Goal: Information Seeking & Learning: Find specific fact

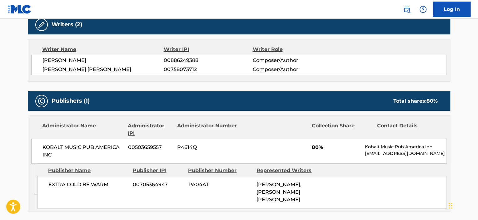
scroll to position [219, 0]
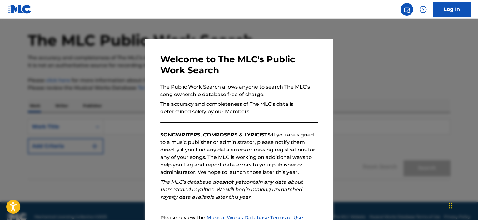
scroll to position [32, 0]
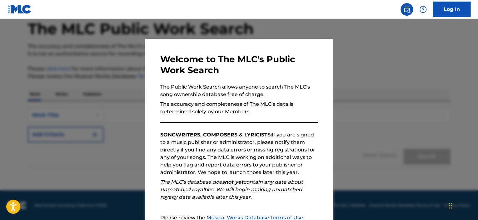
click at [356, 116] on div at bounding box center [239, 129] width 478 height 220
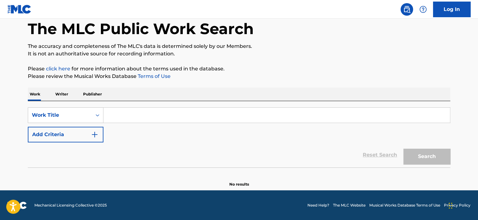
click at [154, 117] on input "Search Form" at bounding box center [277, 115] width 347 height 15
click at [93, 134] on img "Search Form" at bounding box center [95, 135] width 8 height 8
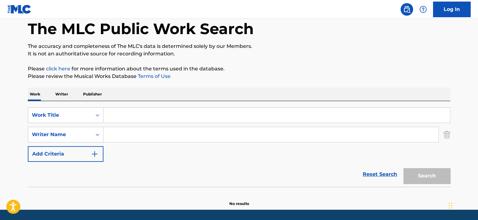
click at [124, 116] on input "Search Form" at bounding box center [277, 115] width 347 height 15
click at [120, 119] on input "Search Form" at bounding box center [277, 115] width 347 height 15
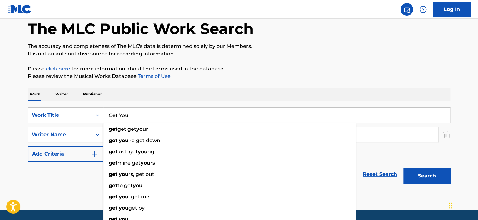
type input "Get You"
click at [144, 114] on input "Get You" at bounding box center [277, 115] width 347 height 15
click at [381, 136] on input "Search Form" at bounding box center [271, 134] width 335 height 15
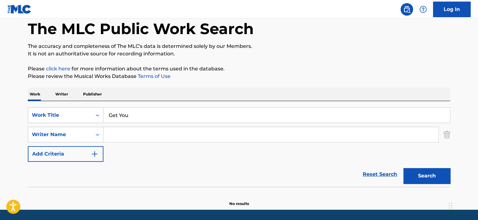
paste input "ALLEN WESLEY"
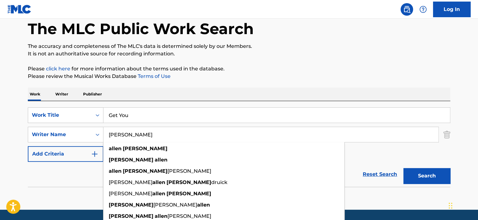
type input "ALLEN WESLEY"
click at [404, 168] on button "Search" at bounding box center [427, 176] width 47 height 16
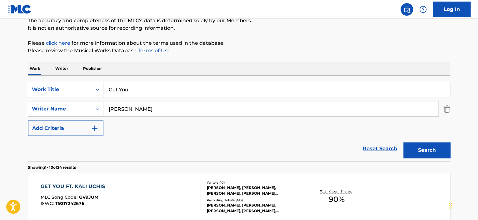
scroll to position [94, 0]
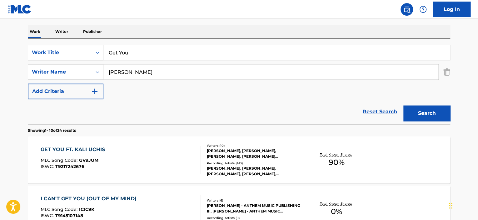
click at [152, 164] on div "GET YOU FT. KALI UCHIS MLC Song Code : GV9JUM ISWC : T9217242676" at bounding box center [121, 160] width 161 height 28
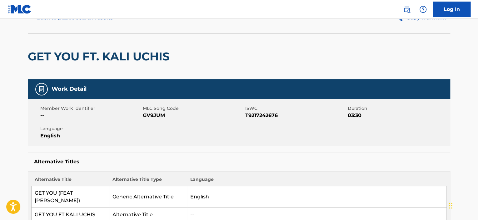
scroll to position [31, 0]
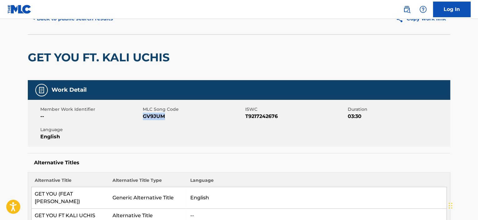
drag, startPoint x: 169, startPoint y: 116, endPoint x: 144, endPoint y: 116, distance: 26.0
click at [144, 116] on span "GV9JUM" at bounding box center [193, 117] width 101 height 8
copy span "GV9JUM"
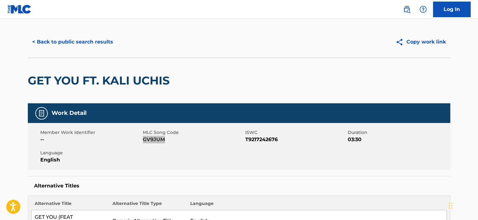
scroll to position [0, 0]
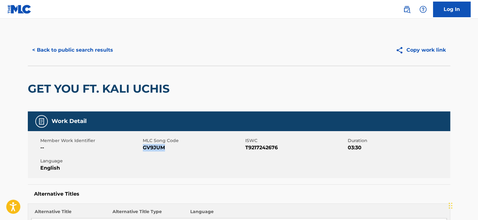
click at [423, 45] on button "Copy work link" at bounding box center [421, 50] width 59 height 16
click at [178, 156] on div "Member Work Identifier -- MLC Song Code GV9JUM ISWC T9217242676 Duration 03:30 …" at bounding box center [239, 154] width 423 height 47
click at [100, 51] on button "< Back to public search results" at bounding box center [73, 50] width 90 height 16
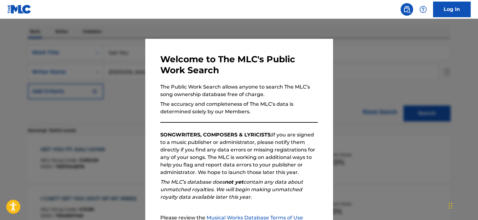
click at [366, 120] on div at bounding box center [239, 129] width 478 height 220
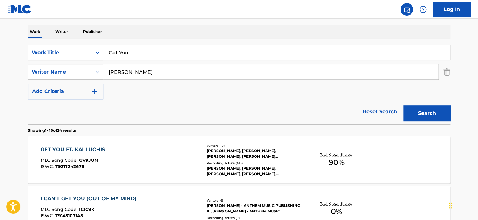
click at [175, 54] on input "Get You" at bounding box center [277, 52] width 347 height 15
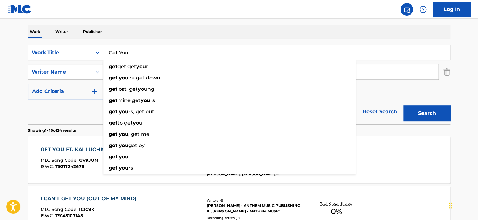
click at [175, 54] on input "Get You" at bounding box center [277, 52] width 347 height 15
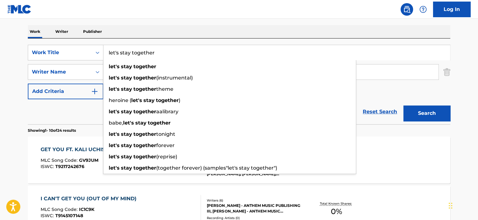
type input "let's stay together"
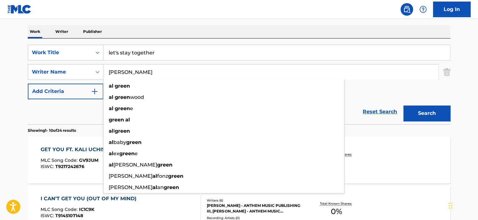
type input "al green"
click at [404, 105] on button "Search" at bounding box center [427, 113] width 47 height 16
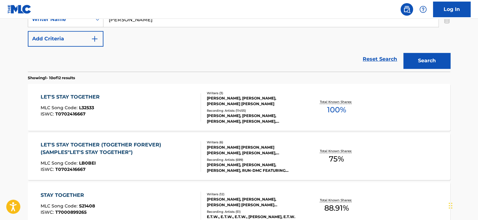
scroll to position [157, 0]
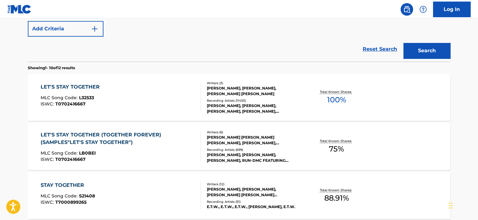
click at [182, 104] on div "LET'S STAY TOGETHER MLC Song Code : L32533 ISWC : T0702416667" at bounding box center [121, 97] width 161 height 28
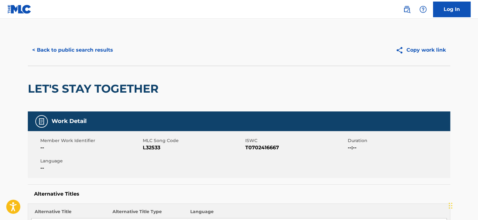
click at [423, 52] on button "Copy work link" at bounding box center [421, 50] width 59 height 16
drag, startPoint x: 163, startPoint y: 144, endPoint x: 141, endPoint y: 145, distance: 22.2
click at [141, 145] on div "Member Work Identifier -- MLC Song Code L32533 ISWC T0702416667 Duration --:-- …" at bounding box center [239, 154] width 423 height 47
click at [160, 150] on span "L32533" at bounding box center [193, 148] width 101 height 8
drag, startPoint x: 164, startPoint y: 149, endPoint x: 143, endPoint y: 151, distance: 21.4
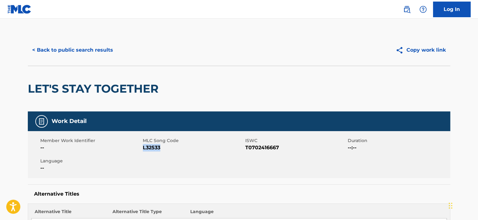
click at [143, 151] on div "Member Work Identifier -- MLC Song Code L32533 ISWC T0702416667 Duration --:-- …" at bounding box center [239, 154] width 423 height 47
copy span "L32533"
click at [106, 48] on button "< Back to public search results" at bounding box center [73, 50] width 90 height 16
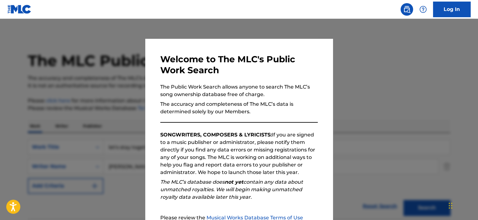
scroll to position [193, 0]
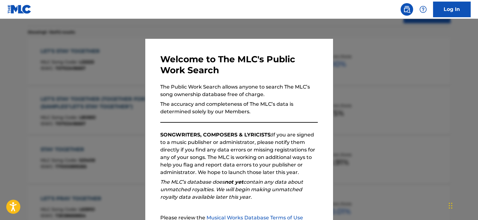
click at [376, 81] on div at bounding box center [239, 129] width 478 height 220
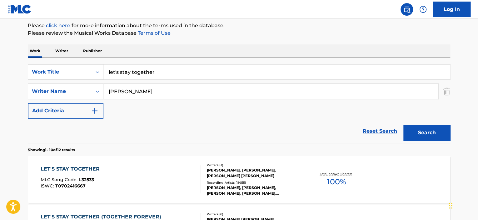
scroll to position [36, 0]
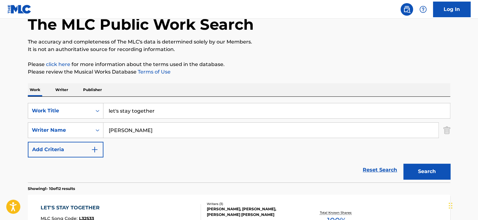
click at [171, 109] on input "let's stay together" at bounding box center [277, 110] width 347 height 15
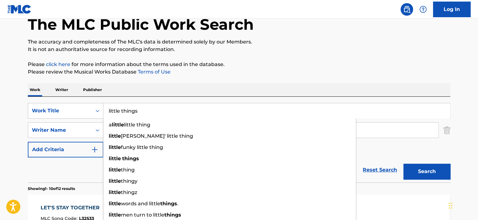
type input "little things"
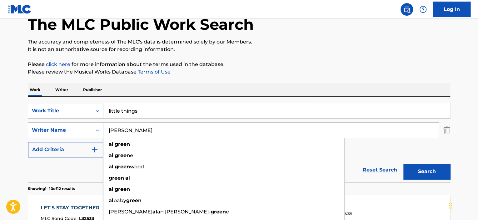
paste input "OMOLOLA STELLA"
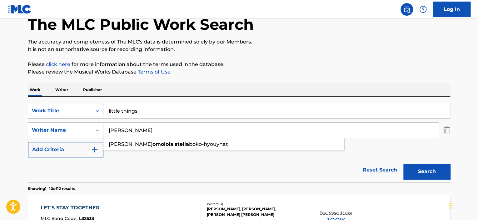
click at [404, 164] on button "Search" at bounding box center [427, 172] width 47 height 16
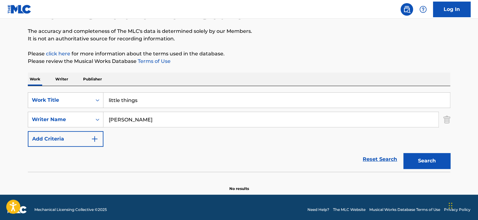
scroll to position [51, 0]
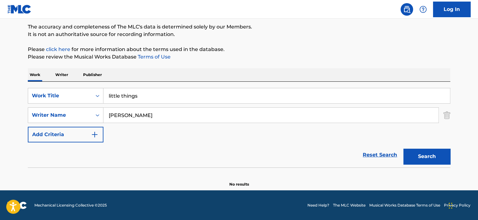
click at [183, 115] on input "OMOLOLA STELLA" at bounding box center [271, 115] width 335 height 15
click at [161, 115] on input "OMOLOLA STELLA" at bounding box center [271, 115] width 335 height 15
click at [159, 115] on input "OMOLOLA STELLA" at bounding box center [271, 115] width 335 height 15
drag, startPoint x: 159, startPoint y: 115, endPoint x: 106, endPoint y: 113, distance: 53.5
click at [106, 113] on input "OMOLOLA STELLA" at bounding box center [271, 115] width 335 height 15
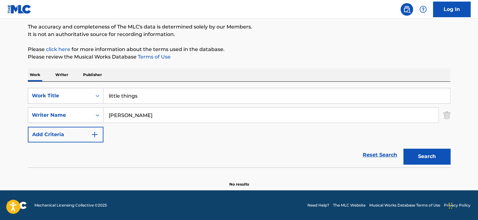
paste input "Search Form"
drag, startPoint x: 138, startPoint y: 114, endPoint x: 106, endPoint y: 115, distance: 31.9
click at [106, 115] on input "OMOLOLA STELLA" at bounding box center [271, 115] width 335 height 15
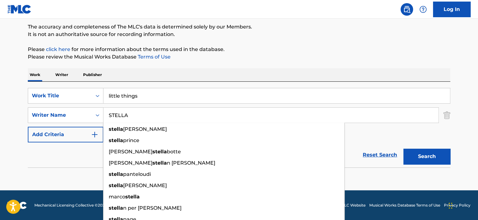
click at [144, 116] on input "STELLA" at bounding box center [271, 115] width 335 height 15
paste input "OMOLOLA"
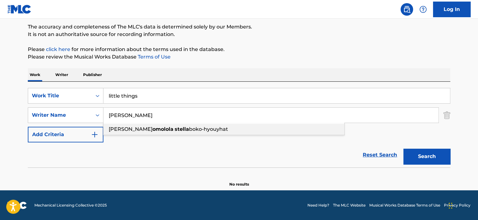
click at [175, 126] on strong "stella" at bounding box center [182, 129] width 14 height 6
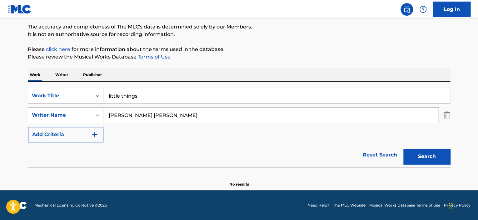
click at [432, 159] on button "Search" at bounding box center [427, 157] width 47 height 16
drag, startPoint x: 210, startPoint y: 113, endPoint x: 83, endPoint y: 116, distance: 127.3
click at [83, 116] on div "SearchWithCriteriad22cf9f4-8529-43d3-b8bf-3fa0414f1841 Writer Name barbara omol…" at bounding box center [239, 115] width 423 height 16
paste input "BOKO HYOUYHAT BARBARA OMOLOLA STELLA"
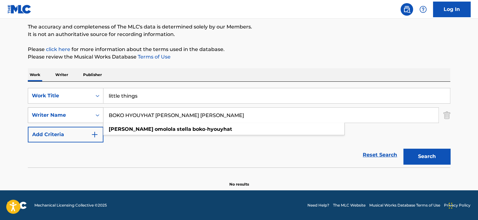
click at [404, 149] on button "Search" at bounding box center [427, 157] width 47 height 16
drag, startPoint x: 244, startPoint y: 116, endPoint x: 154, endPoint y: 120, distance: 89.9
click at [154, 120] on input "BOKO HYOUYHAT BARBARA OMOLOLA STELLA" at bounding box center [271, 115] width 335 height 15
type input "BOKO HYOUYHAT"
click at [404, 149] on button "Search" at bounding box center [427, 157] width 47 height 16
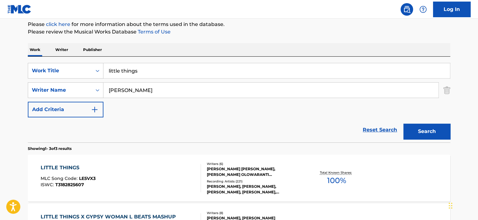
scroll to position [114, 0]
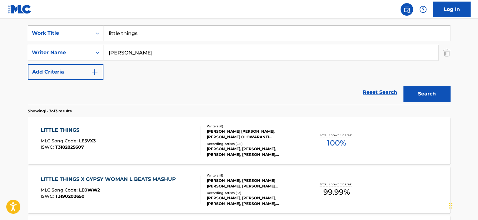
click at [134, 136] on div "LITTLE THINGS MLC Song Code : LE5VX3 ISWC : T3182825607" at bounding box center [121, 140] width 161 height 28
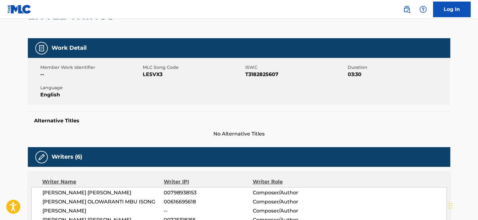
scroll to position [63, 0]
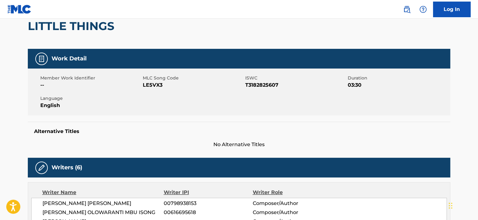
click at [173, 91] on div "Member Work Identifier -- MLC Song Code LE5VX3 ISWC T3182825607 Duration 03:30 …" at bounding box center [239, 91] width 423 height 47
drag, startPoint x: 166, startPoint y: 84, endPoint x: 144, endPoint y: 86, distance: 22.6
click at [144, 86] on span "LE5VX3" at bounding box center [193, 85] width 101 height 8
copy span "LE5VX3"
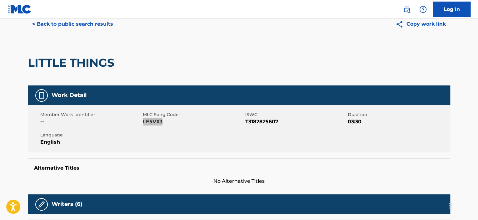
scroll to position [0, 0]
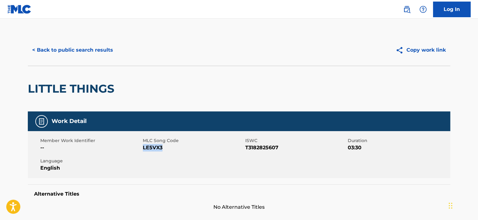
click at [424, 52] on button "Copy work link" at bounding box center [421, 50] width 59 height 16
click at [82, 51] on button "< Back to public search results" at bounding box center [73, 50] width 90 height 16
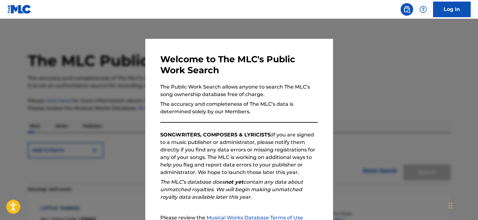
scroll to position [114, 0]
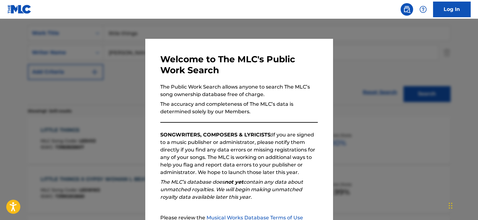
click at [370, 121] on div at bounding box center [239, 129] width 478 height 220
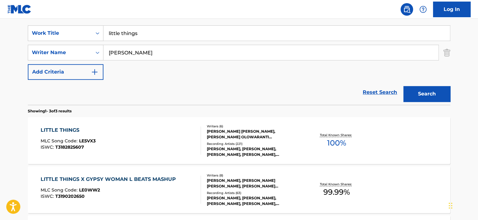
click at [141, 36] on input "little things" at bounding box center [277, 33] width 347 height 15
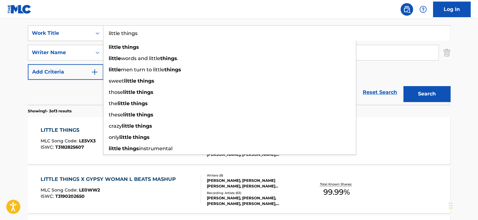
click at [141, 36] on input "little things" at bounding box center [277, 33] width 347 height 15
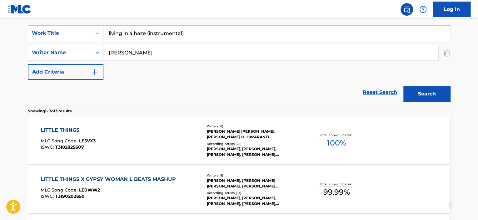
type input "living in a haze (instrumental)"
click at [155, 53] on input "BOKO HYOUYHAT" at bounding box center [271, 52] width 335 height 15
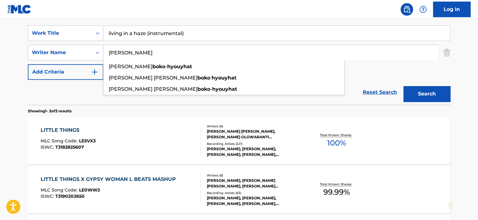
click at [155, 53] on input "BOKO HYOUYHAT" at bounding box center [271, 52] width 335 height 15
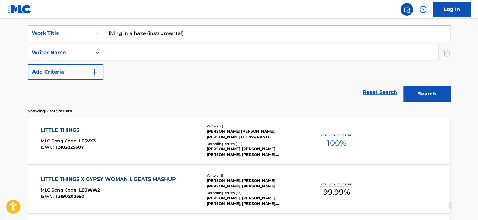
click at [404, 86] on button "Search" at bounding box center [427, 94] width 47 height 16
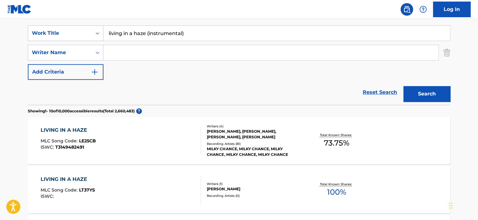
click at [231, 137] on div "SEBASTIAN ARMAN, JOACIM BO PERSSON, CLEMENS REHBEIN, PHILIPP MAXIMILIAN DAUSCH" at bounding box center [254, 134] width 94 height 11
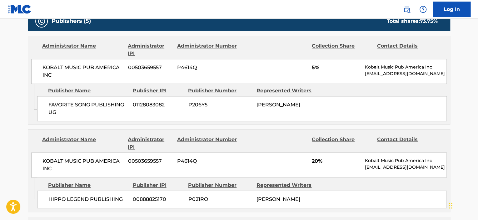
scroll to position [375, 0]
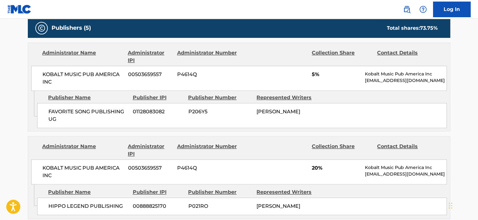
click at [349, 181] on div "KOBALT MUSIC PUB AMERICA INC 00503659557 P4614Q 20% Kobalt Music Pub America In…" at bounding box center [239, 171] width 416 height 25
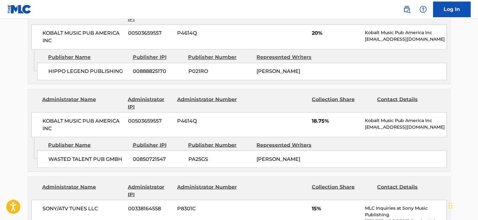
scroll to position [500, 0]
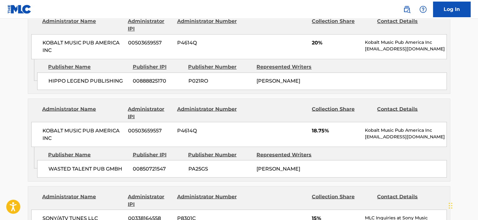
click at [346, 72] on div "HIPPO LEGEND PUBLISHING 00888825170 P021RO JOACIM BO PERSSON" at bounding box center [242, 81] width 410 height 18
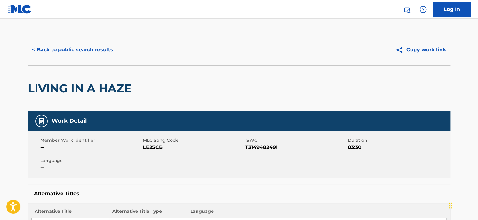
scroll to position [0, 0]
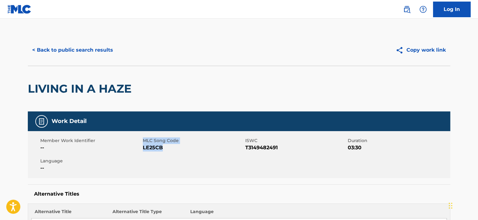
drag, startPoint x: 165, startPoint y: 148, endPoint x: 141, endPoint y: 146, distance: 23.5
click at [141, 146] on div "Member Work Identifier -- MLC Song Code LE25CB ISWC T3149482491 Duration 03:30 …" at bounding box center [239, 154] width 423 height 47
click at [156, 155] on div "Member Work Identifier -- MLC Song Code LE25CB ISWC T3149482491 Duration 03:30 …" at bounding box center [239, 154] width 423 height 47
drag, startPoint x: 169, startPoint y: 147, endPoint x: 143, endPoint y: 148, distance: 26.3
click at [143, 148] on span "LE25CB" at bounding box center [193, 148] width 101 height 8
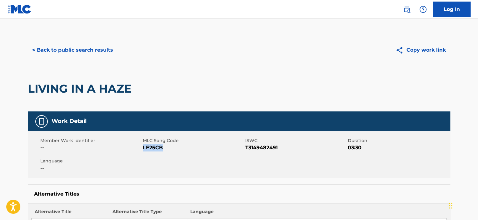
copy span "LE25CB"
drag, startPoint x: 400, startPoint y: 51, endPoint x: 387, endPoint y: 52, distance: 13.5
click at [400, 51] on img at bounding box center [401, 50] width 11 height 8
click at [95, 51] on button "< Back to public search results" at bounding box center [73, 50] width 90 height 16
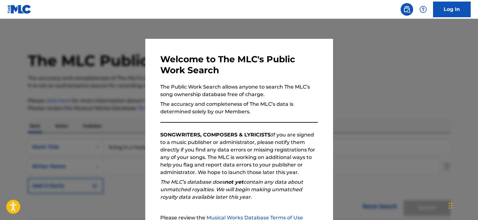
scroll to position [114, 0]
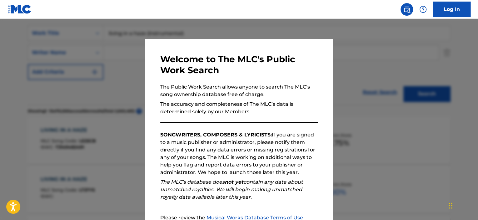
click at [350, 122] on div at bounding box center [239, 129] width 478 height 220
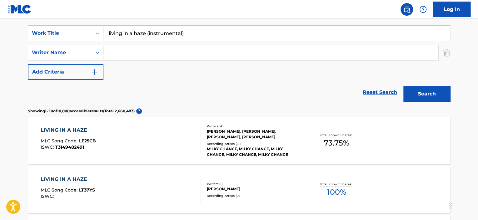
click at [209, 39] on input "living in a haze (instrumental)" at bounding box center [277, 33] width 347 height 15
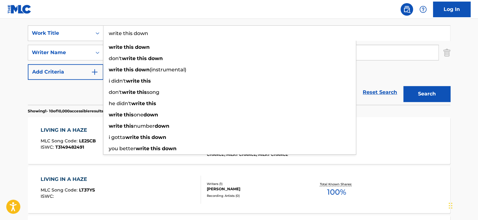
type input "write this down"
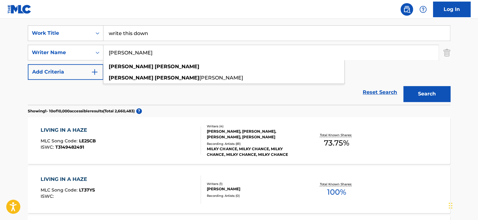
type input "shaun hopkins"
click at [404, 86] on button "Search" at bounding box center [427, 94] width 47 height 16
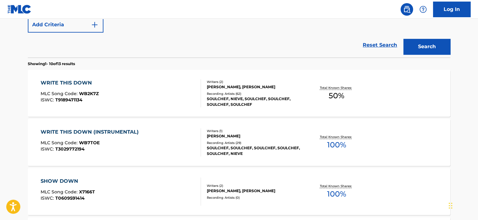
scroll to position [145, 0]
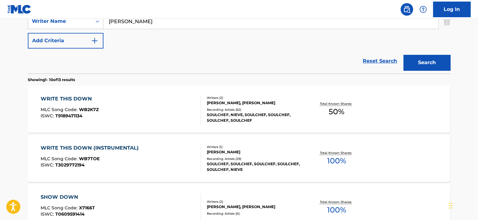
click at [164, 104] on div "WRITE THIS DOWN MLC Song Code : WB2K7Z ISWC : T9189471134" at bounding box center [121, 109] width 161 height 28
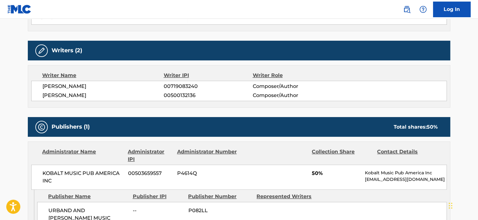
scroll to position [219, 0]
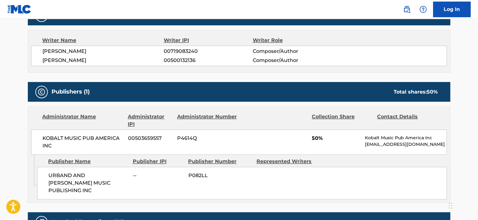
click at [260, 79] on div "Work Detail Member Work Identifier -- MLC Song Code WB2K7Z ISWC T9189471134 Dur…" at bounding box center [239, 148] width 423 height 574
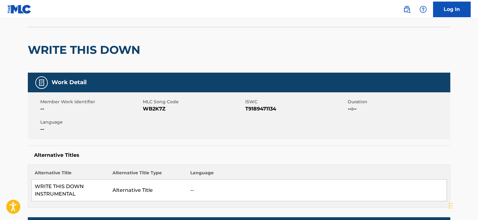
scroll to position [31, 0]
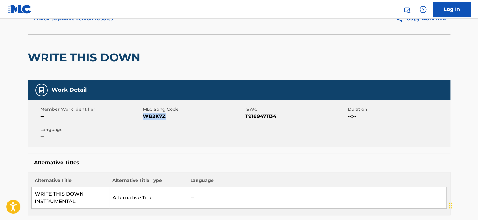
drag, startPoint x: 176, startPoint y: 116, endPoint x: 144, endPoint y: 118, distance: 32.3
click at [144, 118] on span "WB2K7Z" at bounding box center [193, 117] width 101 height 8
copy span "WB2K7Z"
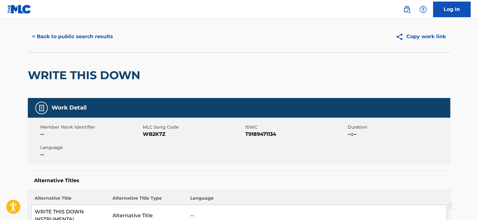
scroll to position [0, 0]
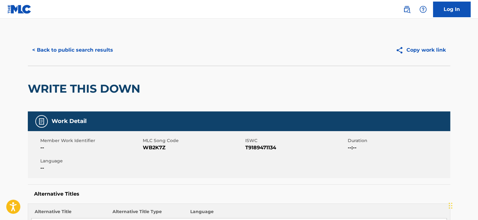
click at [428, 56] on button "Copy work link" at bounding box center [421, 50] width 59 height 16
click at [109, 53] on button "< Back to public search results" at bounding box center [73, 50] width 90 height 16
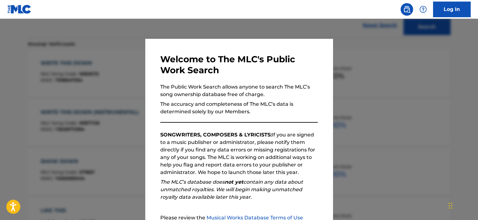
click at [353, 112] on div at bounding box center [239, 129] width 478 height 220
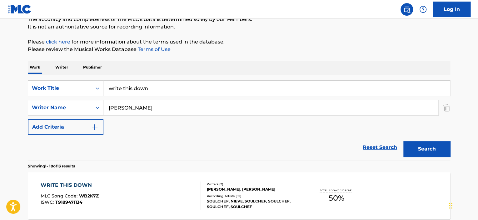
scroll to position [0, 0]
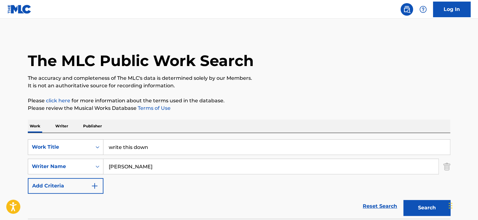
click at [179, 147] on input "write this down" at bounding box center [277, 146] width 347 height 15
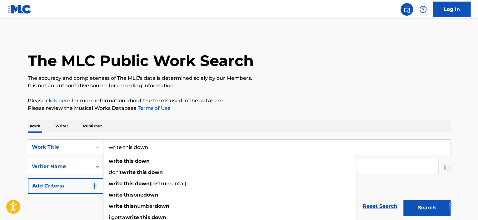
click at [179, 147] on input "write this down" at bounding box center [277, 146] width 347 height 15
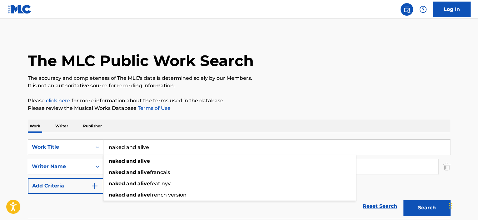
type input "naked and alive"
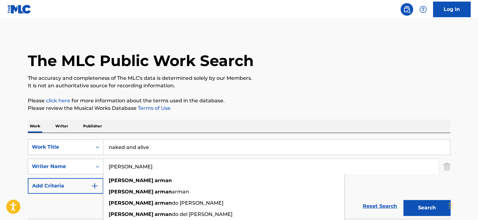
type input "sebastian arman"
click at [404, 200] on button "Search" at bounding box center [427, 208] width 47 height 16
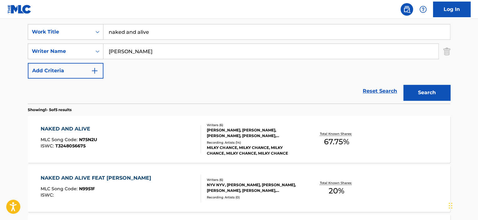
scroll to position [125, 0]
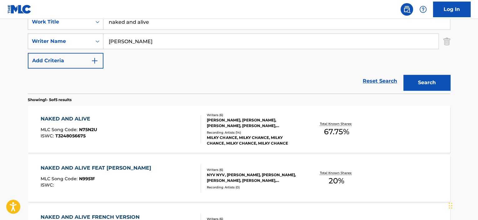
click at [168, 132] on div "NAKED AND ALIVE MLC Song Code : N75N2U ISWC : T3248056675" at bounding box center [121, 129] width 161 height 28
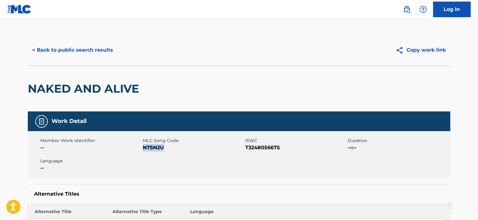
drag, startPoint x: 164, startPoint y: 148, endPoint x: 144, endPoint y: 149, distance: 20.0
click at [144, 149] on span "N75N2U" at bounding box center [193, 148] width 101 height 8
copy span "N75N2U"
drag, startPoint x: 408, startPoint y: 53, endPoint x: 397, endPoint y: 61, distance: 13.6
click at [408, 53] on button "Copy work link" at bounding box center [421, 50] width 59 height 16
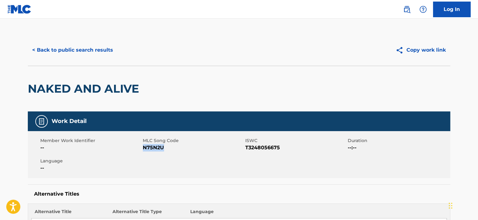
click at [103, 50] on button "< Back to public search results" at bounding box center [73, 50] width 90 height 16
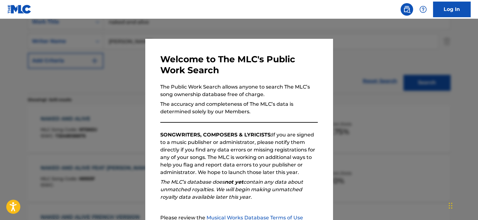
click at [110, 71] on div at bounding box center [239, 129] width 478 height 220
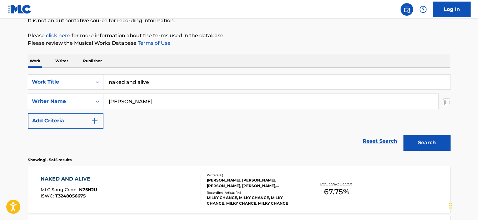
scroll to position [31, 0]
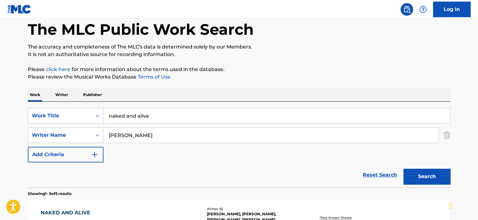
click at [155, 117] on input "naked and alive" at bounding box center [277, 115] width 347 height 15
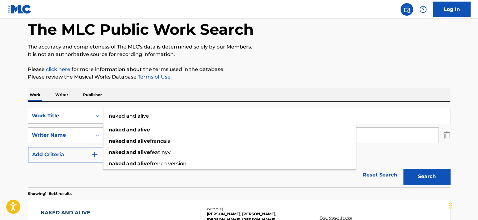
click at [155, 117] on input "naked and alive" at bounding box center [277, 115] width 347 height 15
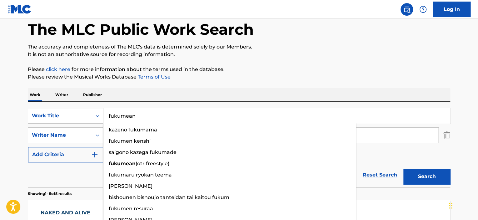
type input "fukumean"
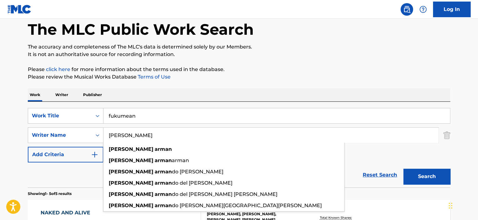
paste input "[PERSON_NAME]"
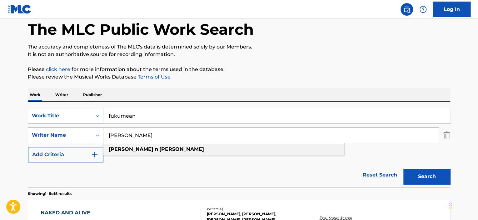
click at [159, 150] on strong "[PERSON_NAME]" at bounding box center [181, 149] width 45 height 6
type input "[PERSON_NAME]"
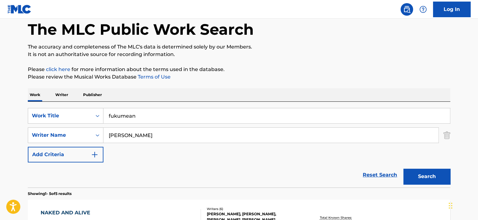
click at [404, 169] on button "Search" at bounding box center [427, 177] width 47 height 16
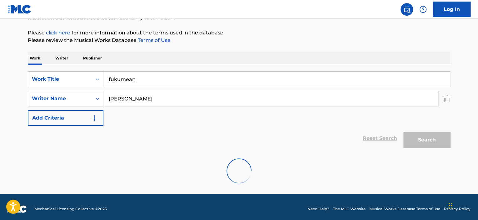
scroll to position [72, 0]
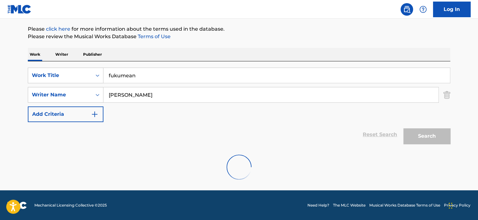
click at [281, 152] on div at bounding box center [239, 167] width 423 height 40
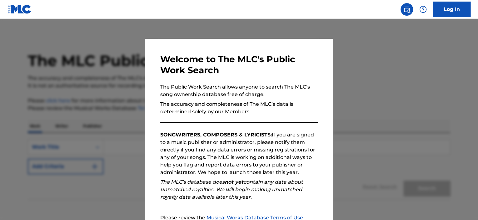
click at [384, 111] on div at bounding box center [239, 129] width 478 height 220
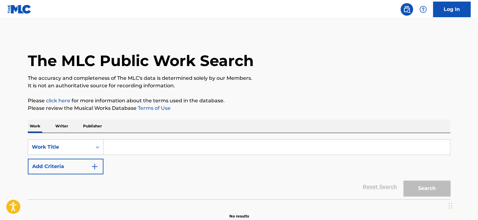
click at [132, 150] on input "Search Form" at bounding box center [277, 146] width 347 height 15
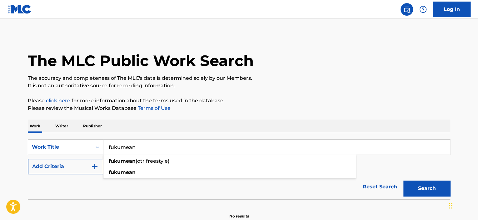
type input "fukumean"
click at [134, 174] on strong "fukumean" at bounding box center [122, 172] width 27 height 6
click at [96, 165] on img "Search Form" at bounding box center [95, 167] width 8 height 8
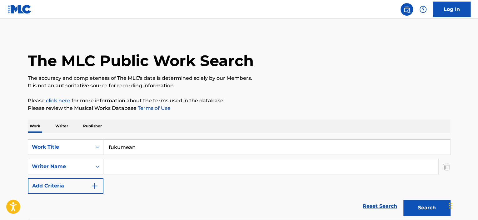
click at [118, 167] on input "Search Form" at bounding box center [271, 166] width 335 height 15
paste input "[PERSON_NAME]"
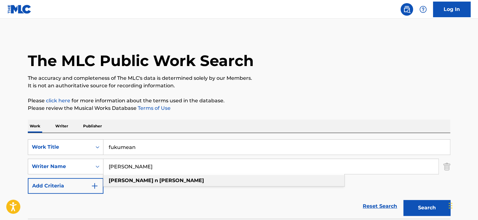
click at [154, 180] on span "Search Form" at bounding box center [154, 180] width 1 height 6
type input "[PERSON_NAME]"
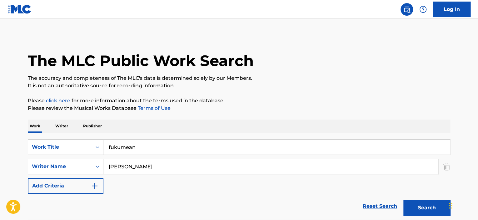
click at [426, 208] on button "Search" at bounding box center [427, 208] width 47 height 16
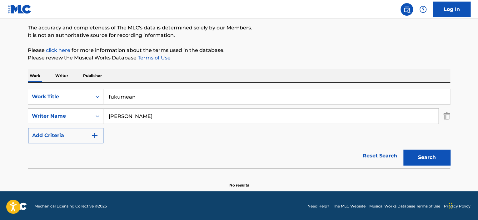
scroll to position [51, 0]
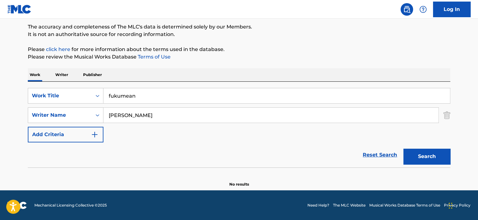
click at [442, 159] on button "Search" at bounding box center [427, 157] width 47 height 16
click at [143, 99] on input "fukumean" at bounding box center [277, 95] width 347 height 15
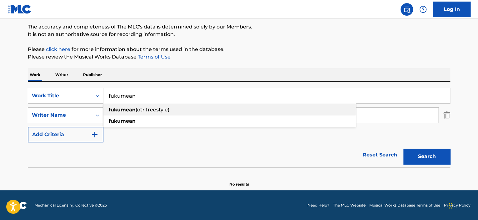
click at [151, 111] on span "(otr freestyle)" at bounding box center [153, 110] width 34 height 6
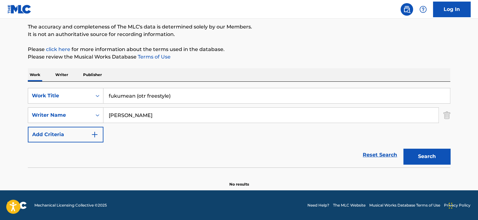
click at [417, 151] on button "Search" at bounding box center [427, 157] width 47 height 16
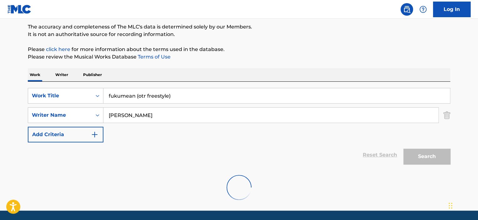
scroll to position [72, 0]
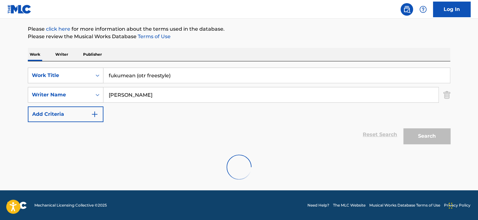
click at [240, 153] on div at bounding box center [239, 167] width 423 height 40
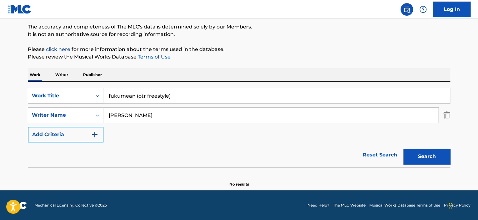
scroll to position [39, 0]
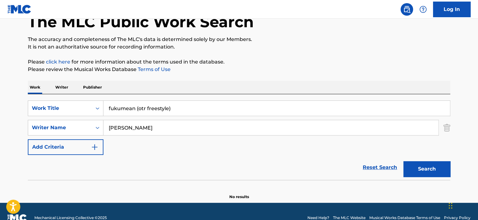
click at [171, 111] on input "fukumean (otr freestyle)" at bounding box center [277, 108] width 347 height 15
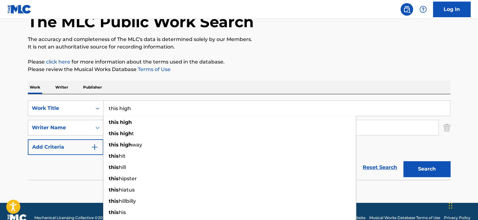
type input "this high"
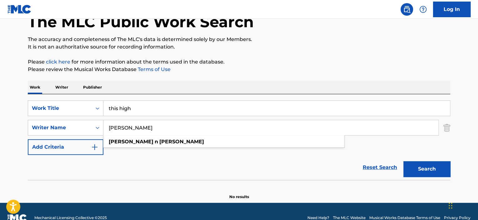
paste input "CHEREWICK [PERSON_NAME]"
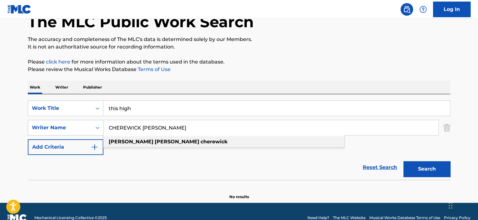
click at [201, 140] on strong "cherewick" at bounding box center [214, 142] width 27 height 6
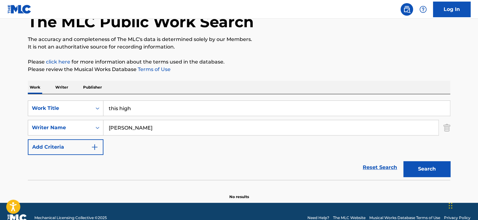
click at [404, 161] on button "Search" at bounding box center [427, 169] width 47 height 16
click at [126, 129] on input "[PERSON_NAME]" at bounding box center [271, 127] width 335 height 15
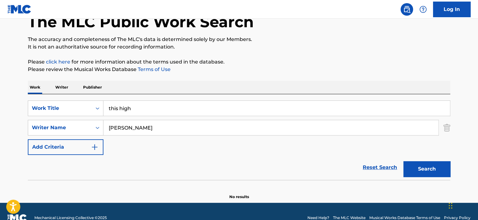
click at [126, 129] on input "[PERSON_NAME]" at bounding box center [271, 127] width 335 height 15
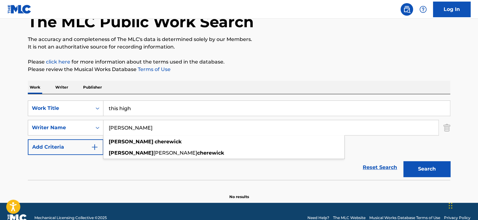
type input "[PERSON_NAME]"
click at [404, 161] on button "Search" at bounding box center [427, 169] width 47 height 16
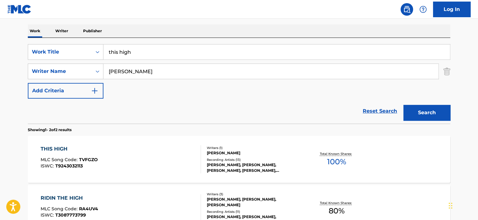
scroll to position [96, 0]
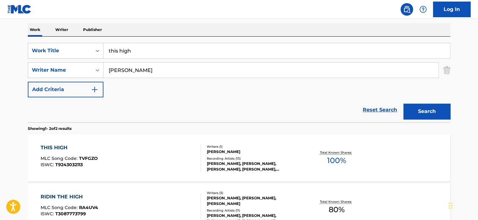
click at [149, 166] on div "THIS HIGH MLC Song Code : TVFGZO ISWC : T9243032113" at bounding box center [121, 158] width 161 height 28
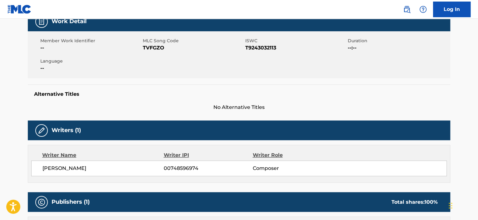
scroll to position [91, 0]
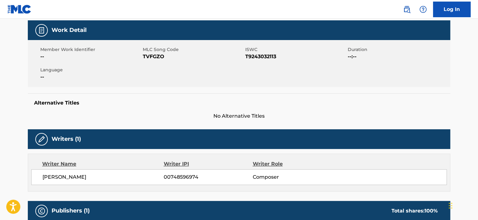
click at [173, 64] on div "Member Work Identifier -- MLC Song Code TVFGZO ISWC T9243032113 Duration --:-- …" at bounding box center [239, 63] width 423 height 47
drag, startPoint x: 164, startPoint y: 56, endPoint x: 143, endPoint y: 55, distance: 21.3
click at [143, 55] on div "Member Work Identifier -- MLC Song Code TVFGZO ISWC T9243032113 Duration --:-- …" at bounding box center [239, 63] width 423 height 47
click at [143, 55] on div "Member Work Identifier --" at bounding box center [91, 53] width 103 height 14
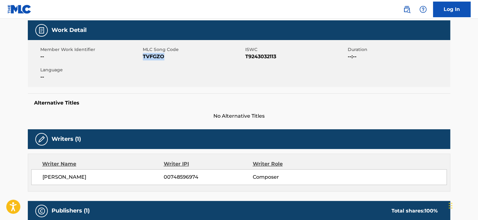
drag, startPoint x: 166, startPoint y: 56, endPoint x: 144, endPoint y: 58, distance: 22.7
click at [144, 58] on span "TVFGZO" at bounding box center [193, 57] width 101 height 8
copy span "TVFGZO"
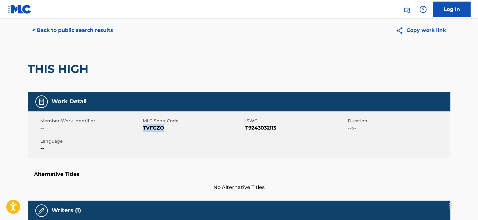
scroll to position [0, 0]
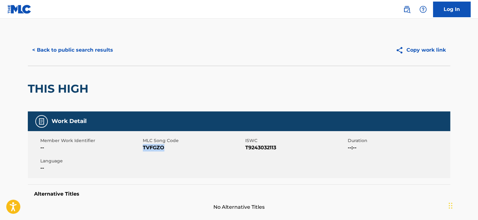
click at [409, 47] on button "Copy work link" at bounding box center [421, 50] width 59 height 16
